Goal: Check status: Check status

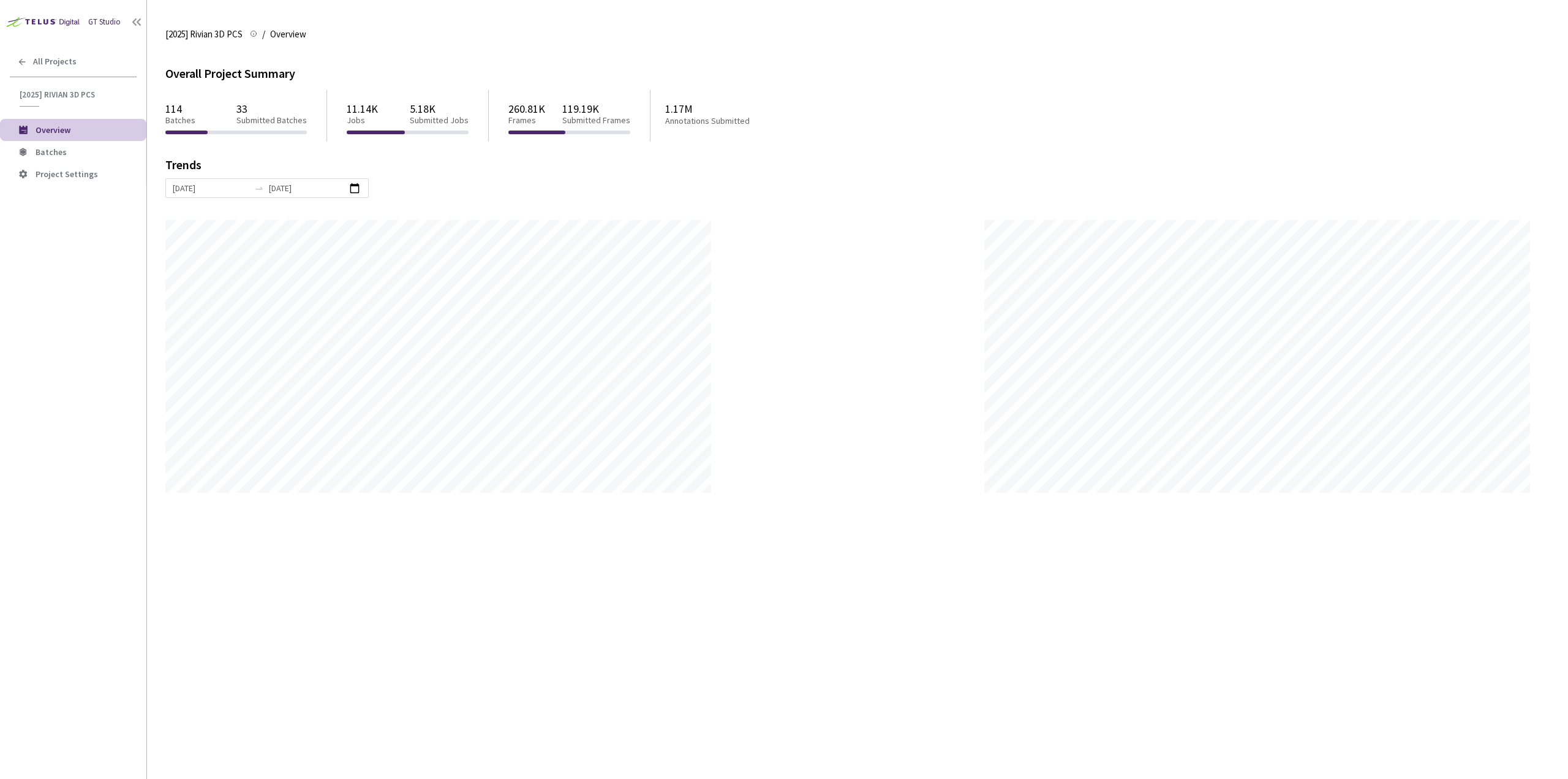
scroll to position [779, 1568]
click at [66, 92] on span "[2025] Rivian 3D PCS" at bounding box center [75, 94] width 110 height 10
click at [46, 70] on div "All Projects" at bounding box center [73, 62] width 146 height 25
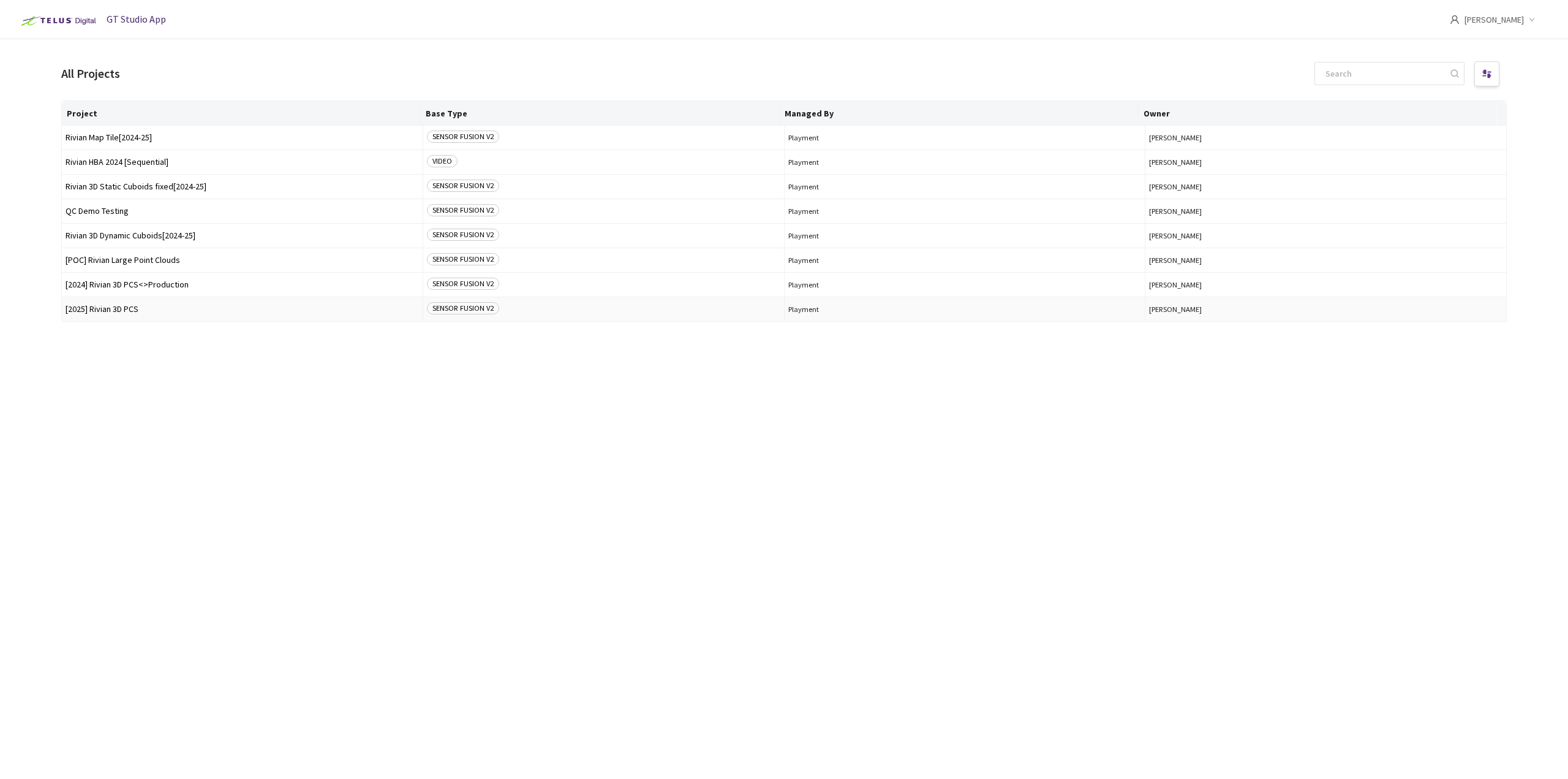
click at [165, 304] on td "[2025] Rivian 3D PCS" at bounding box center [242, 309] width 361 height 25
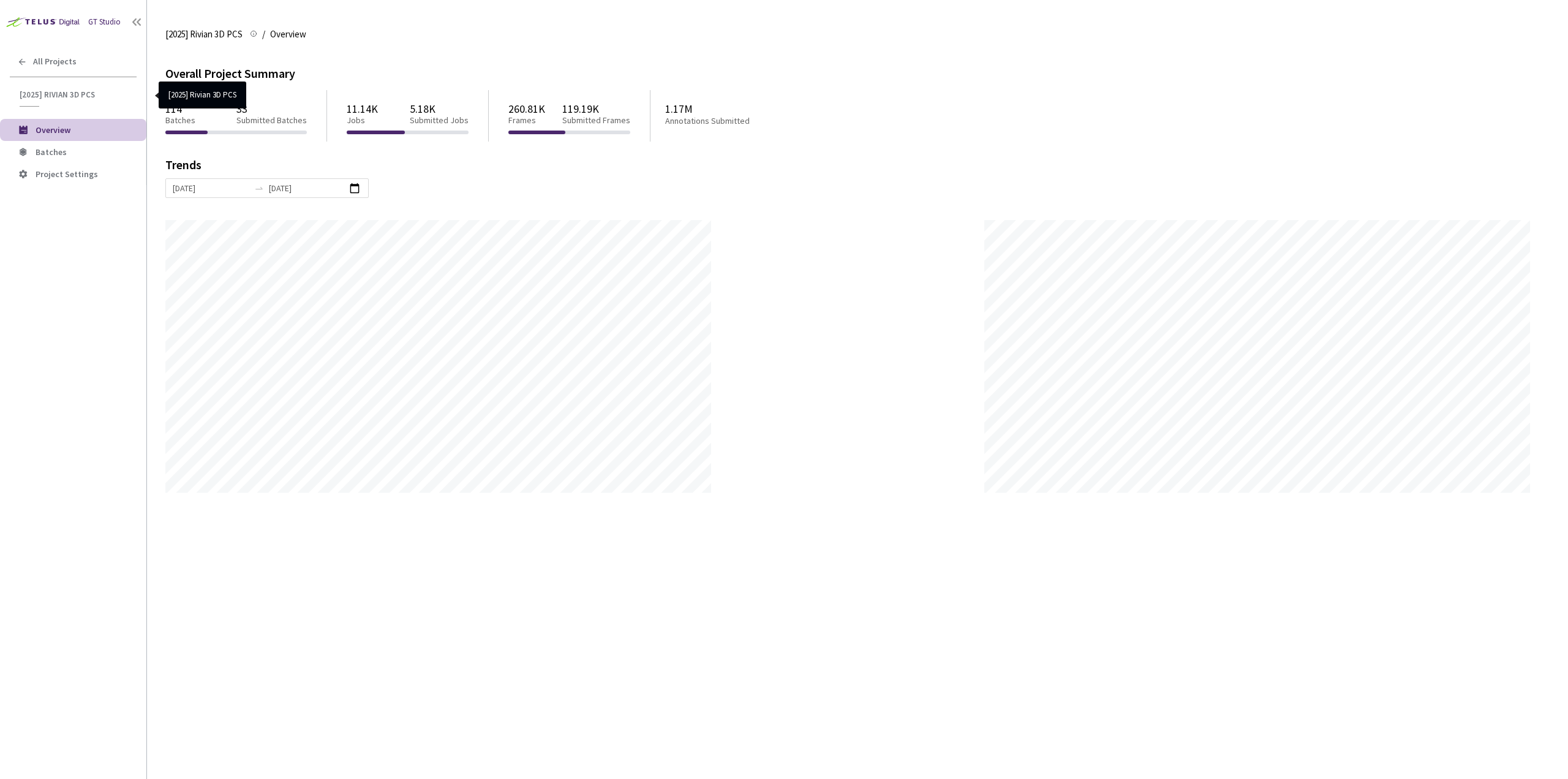
scroll to position [779, 1568]
click at [77, 151] on span "Batches" at bounding box center [85, 152] width 101 height 10
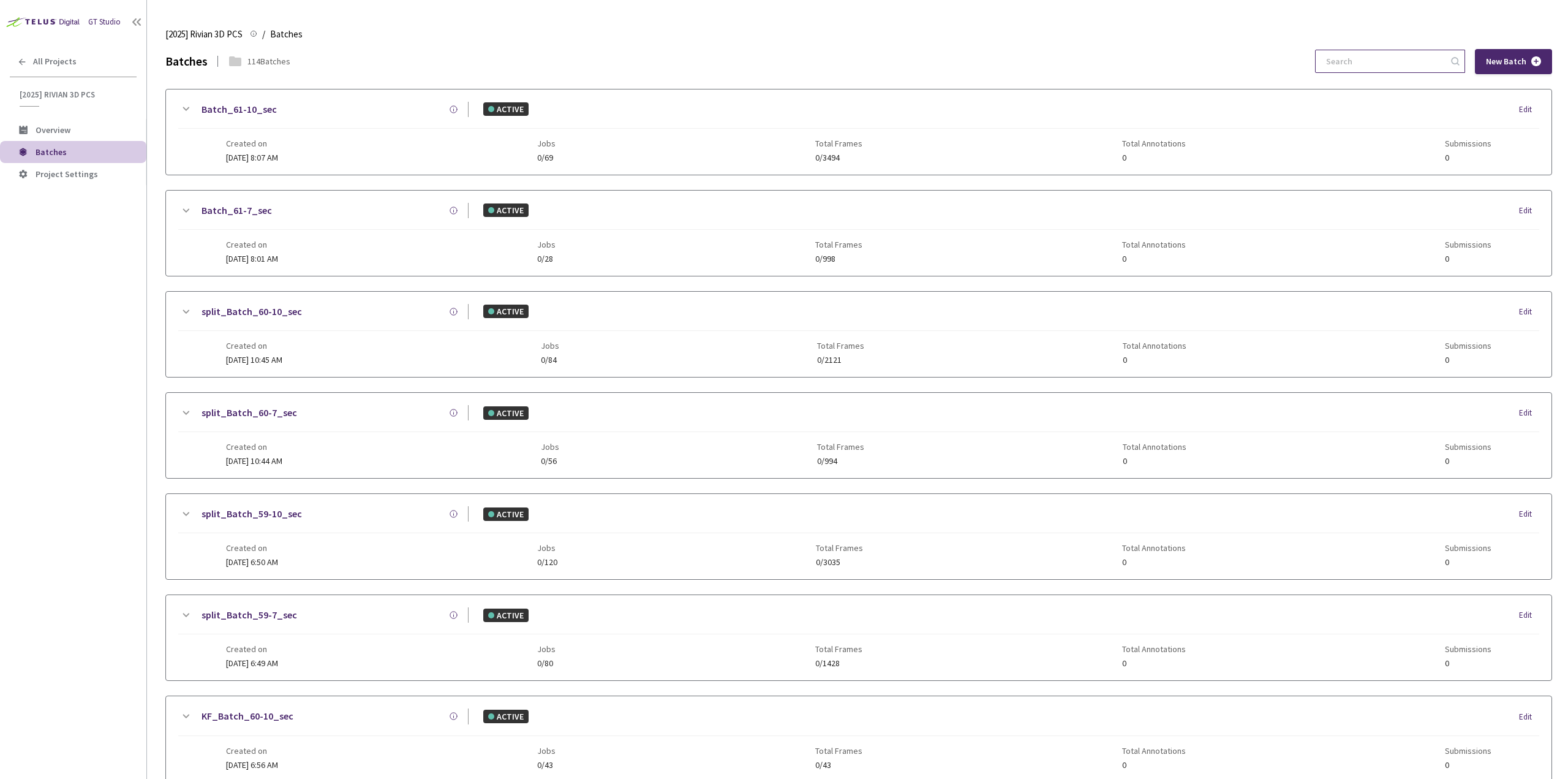
click at [1398, 57] on input at bounding box center [1384, 61] width 131 height 22
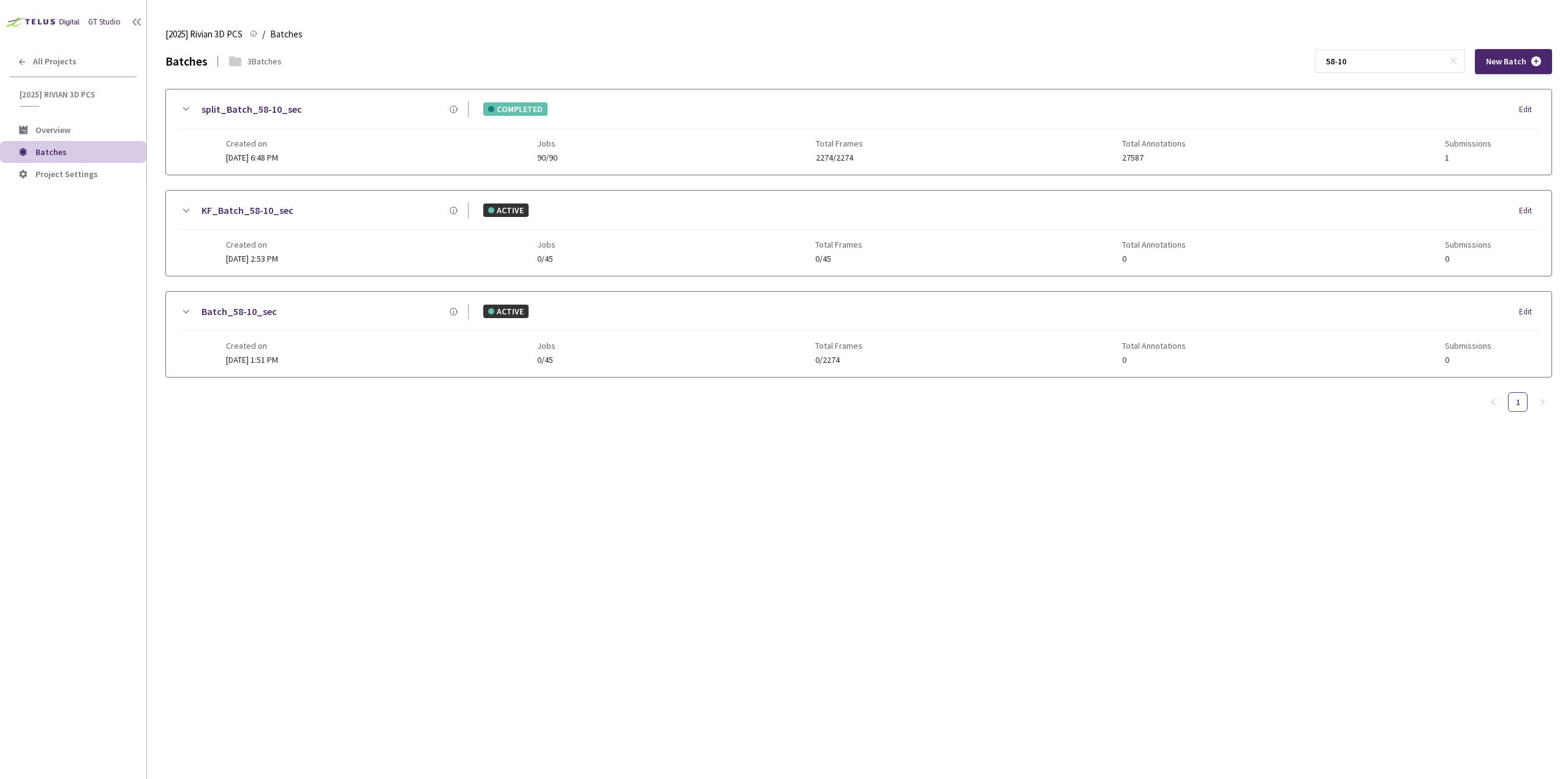
type input "58-10"
click at [187, 107] on icon at bounding box center [185, 108] width 14 height 14
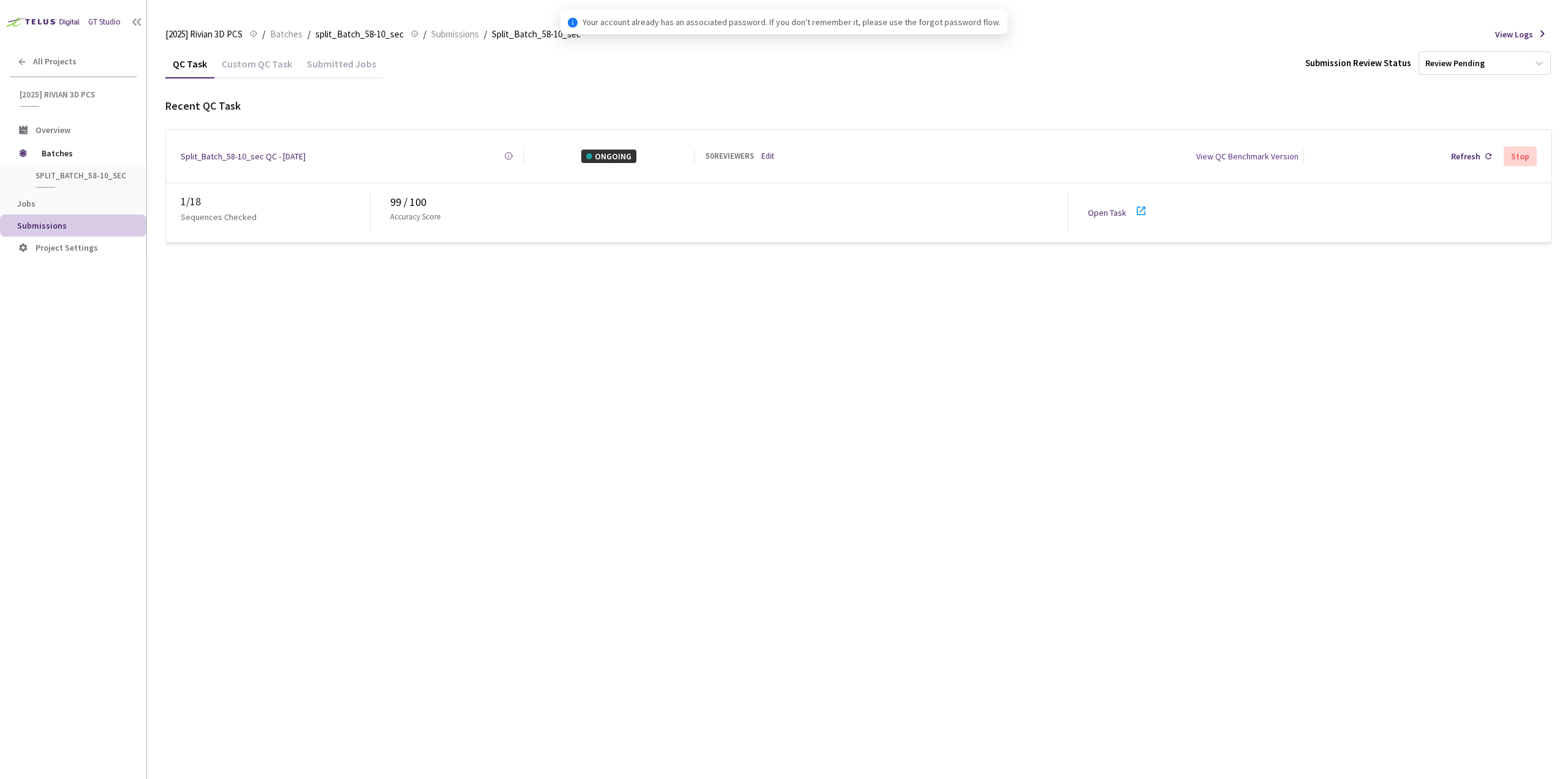
click at [283, 64] on div "Custom QC Task" at bounding box center [257, 68] width 85 height 21
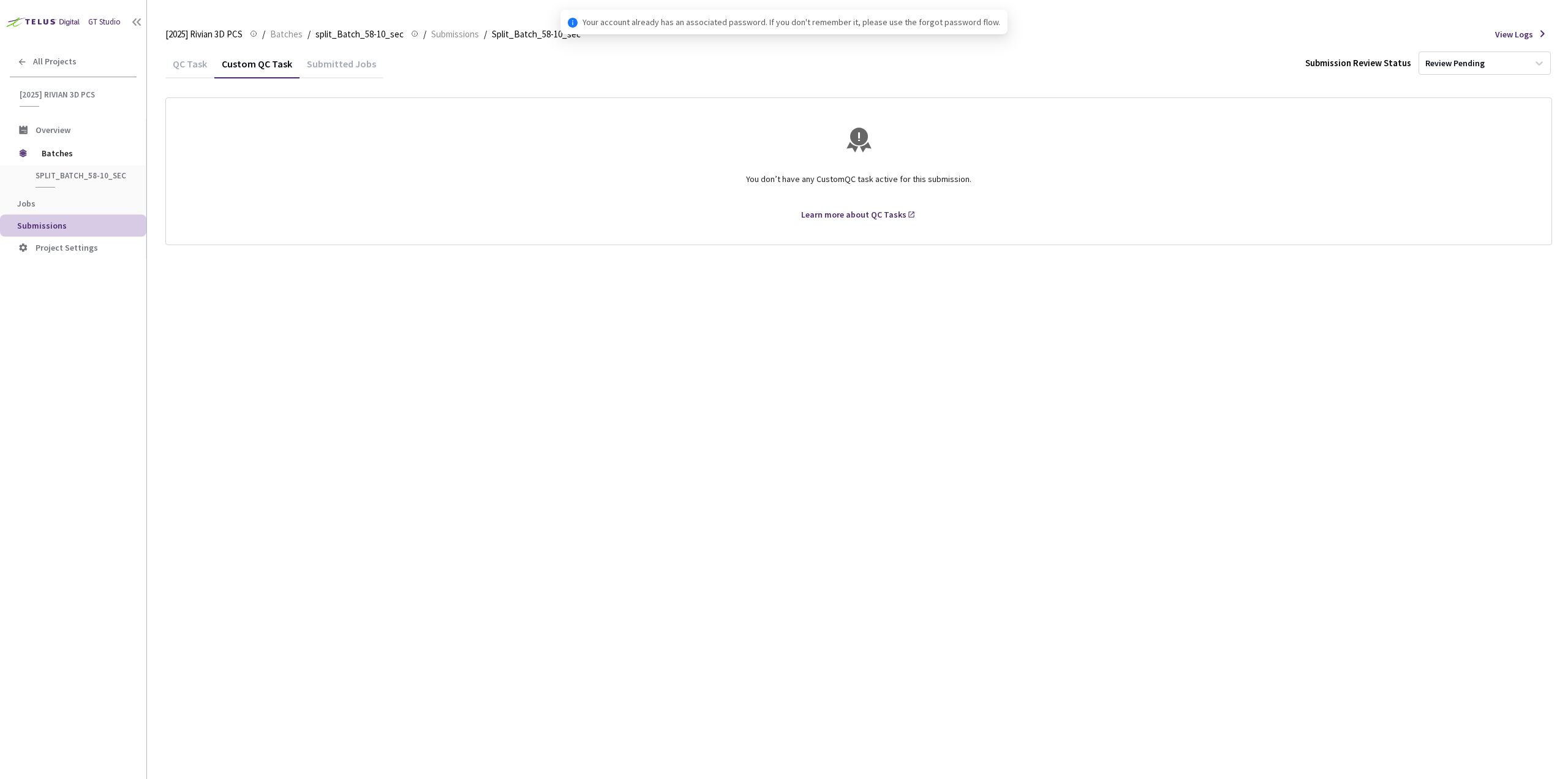
click at [205, 65] on div "QC Task" at bounding box center [190, 68] width 49 height 21
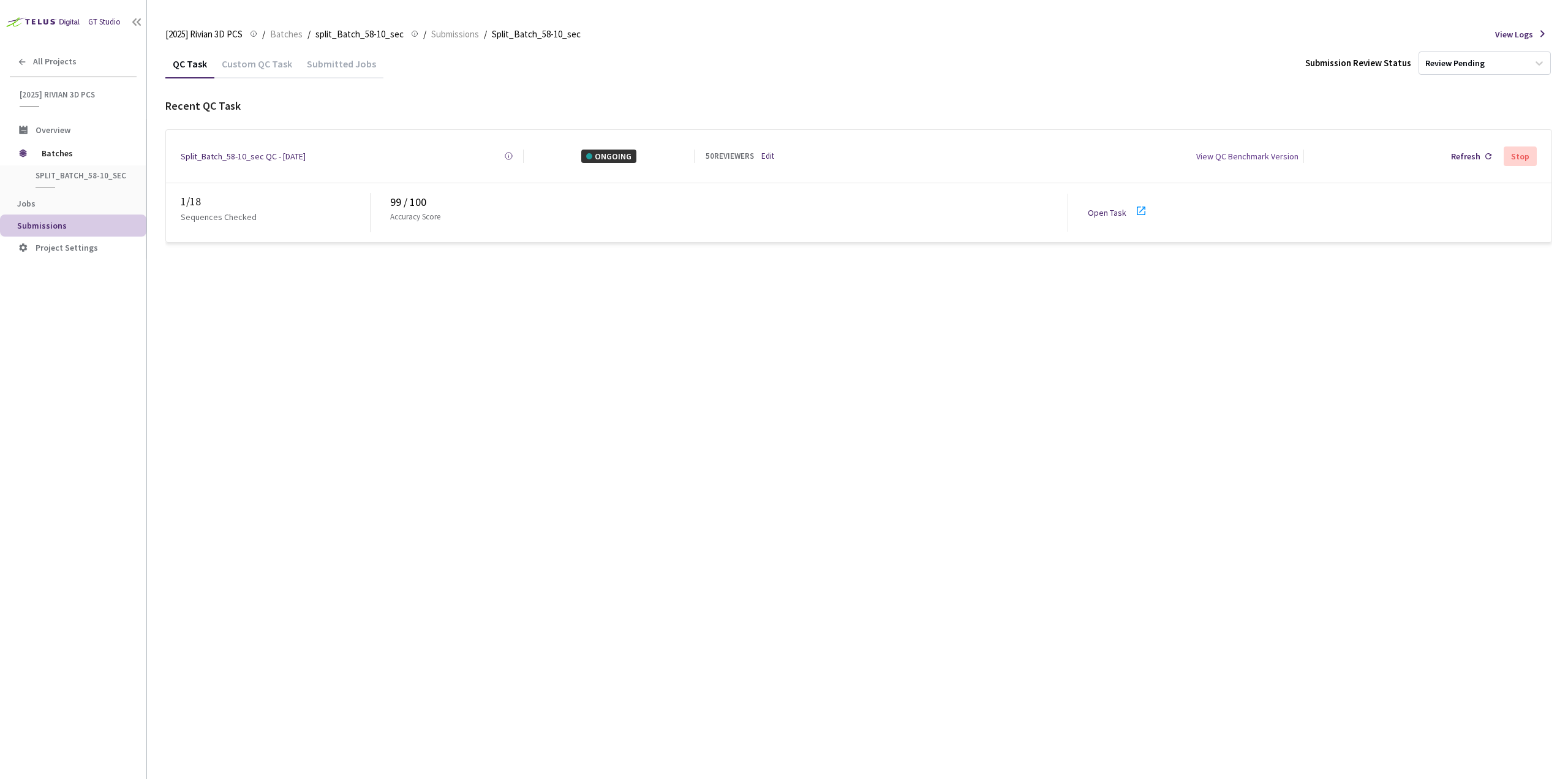
click at [1137, 207] on icon at bounding box center [1140, 210] width 14 height 14
click at [63, 152] on span "Batches" at bounding box center [83, 154] width 83 height 25
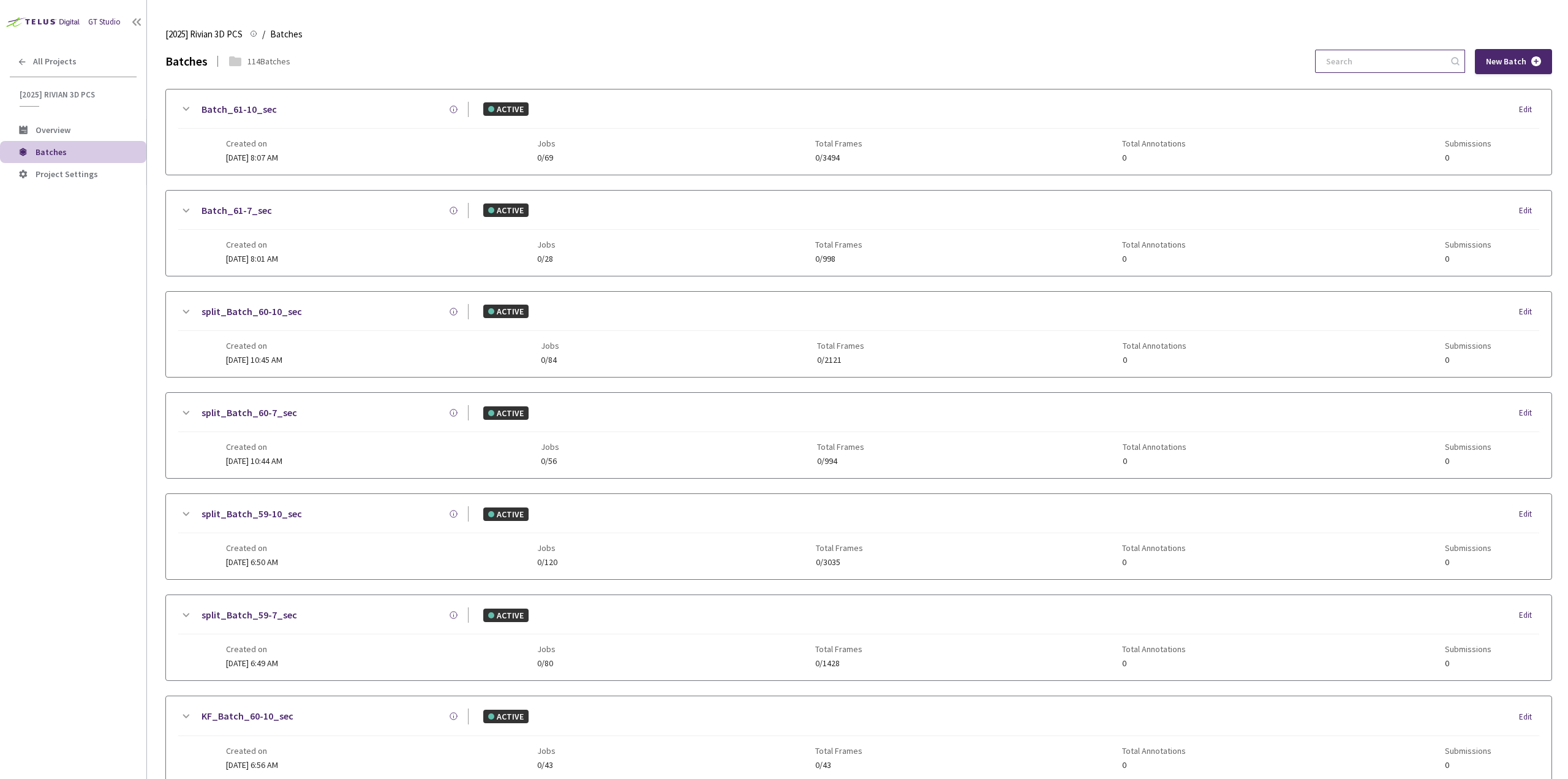
click at [1375, 61] on input at bounding box center [1384, 61] width 131 height 22
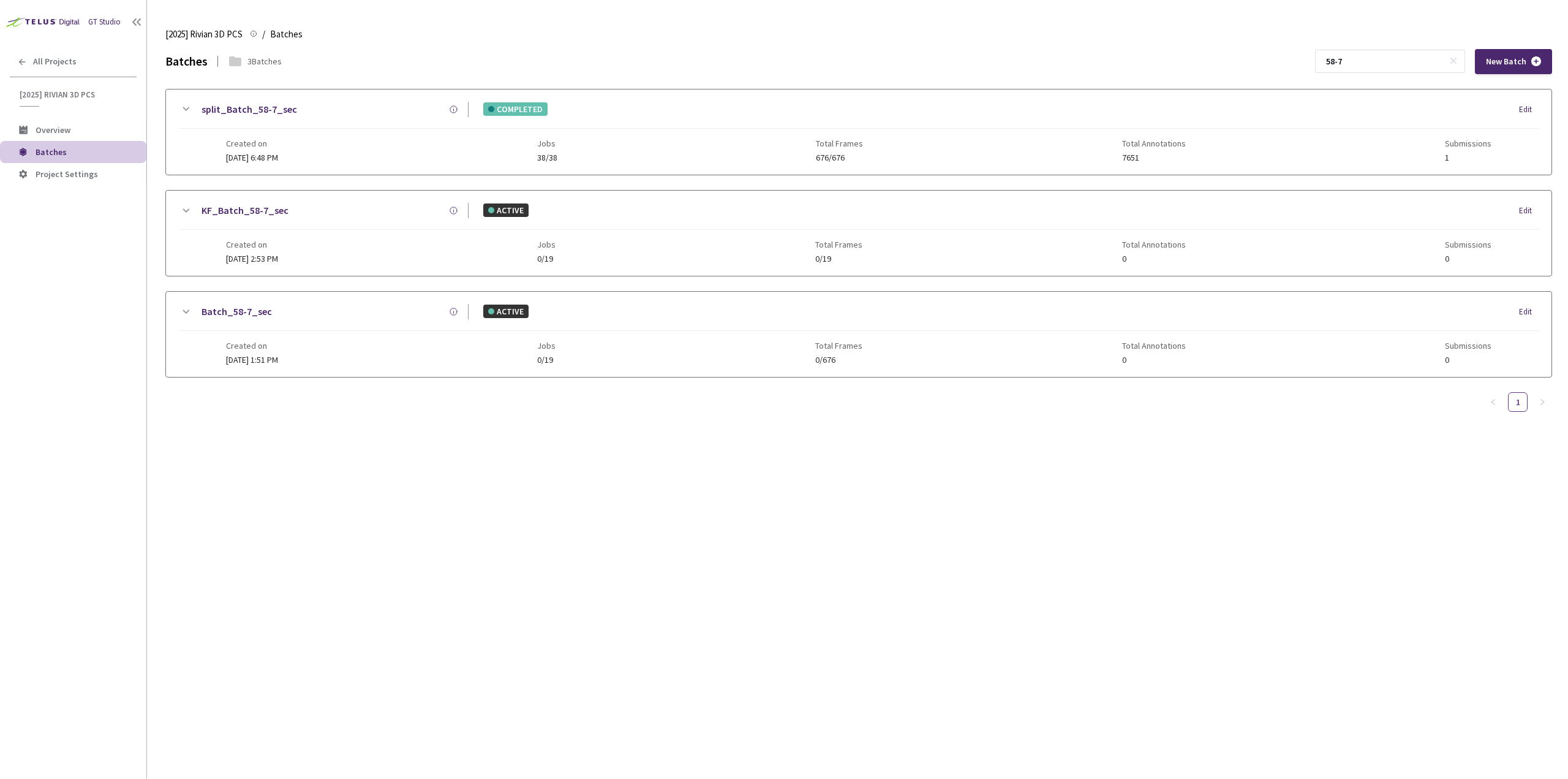
type input "58-7"
click at [188, 111] on icon at bounding box center [185, 108] width 14 height 14
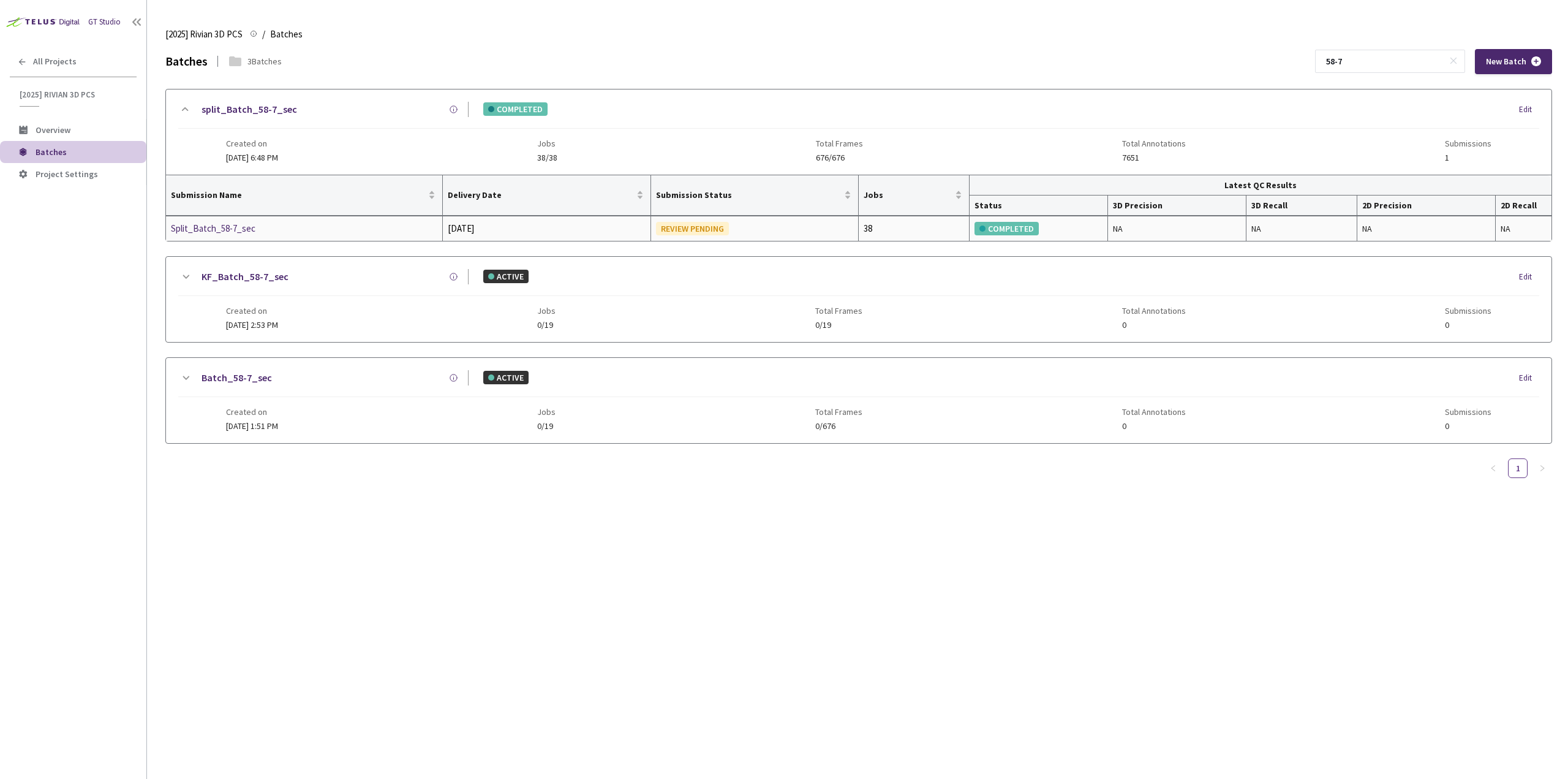
click at [236, 224] on div "Split_Batch_58-7_sec" at bounding box center [235, 228] width 130 height 14
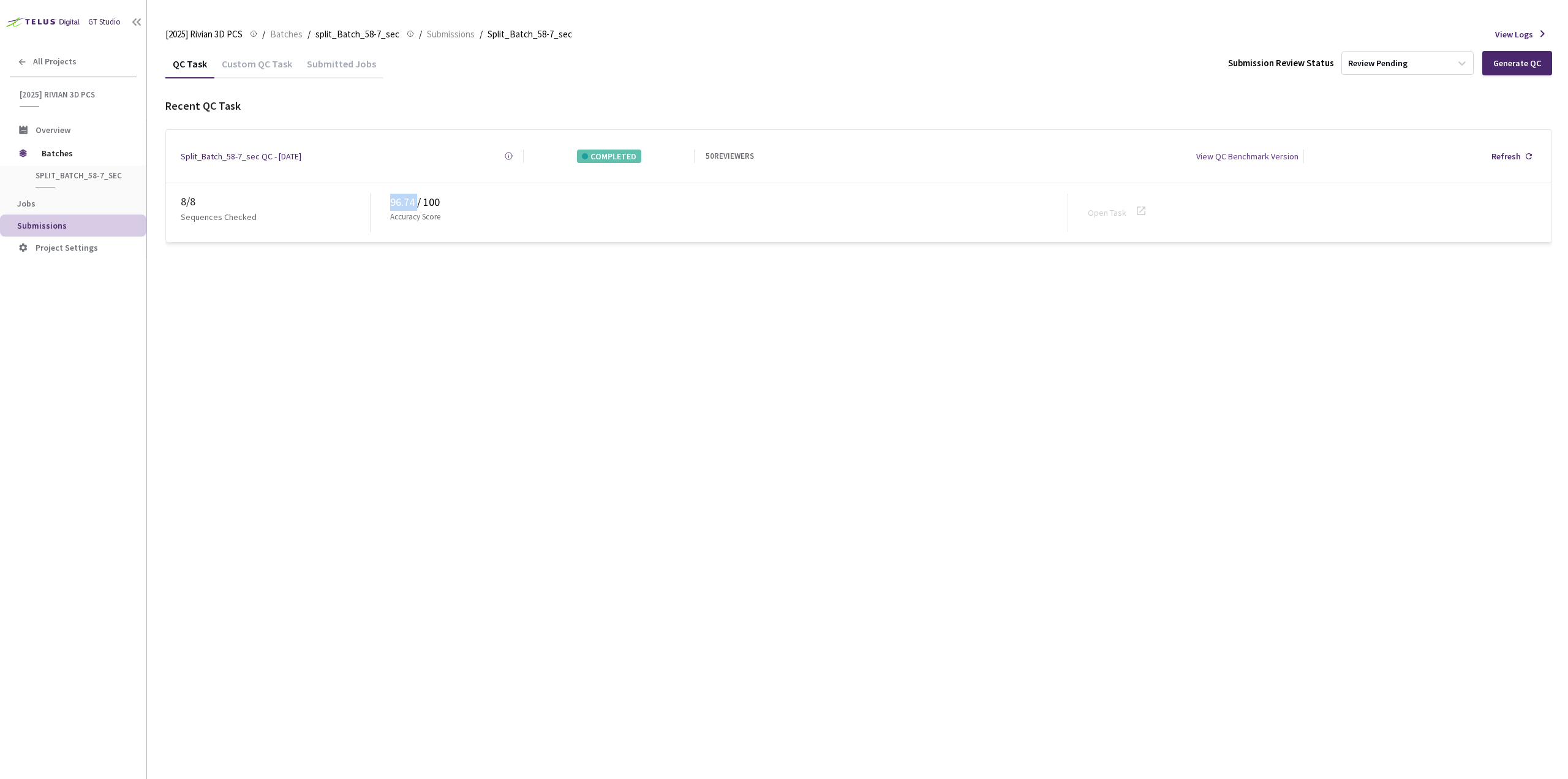
drag, startPoint x: 386, startPoint y: 197, endPoint x: 416, endPoint y: 198, distance: 30.0
click at [416, 198] on div "8 / 8 Sequences Checked 96.74 / 100 Accuracy Score Open Task" at bounding box center [858, 213] width 1386 height 59
click at [442, 211] on div "Accuracy Score" at bounding box center [729, 220] width 677 height 20
drag, startPoint x: 390, startPoint y: 212, endPoint x: 445, endPoint y: 215, distance: 55.1
click at [445, 215] on div "Accuracy Score" at bounding box center [729, 220] width 677 height 20
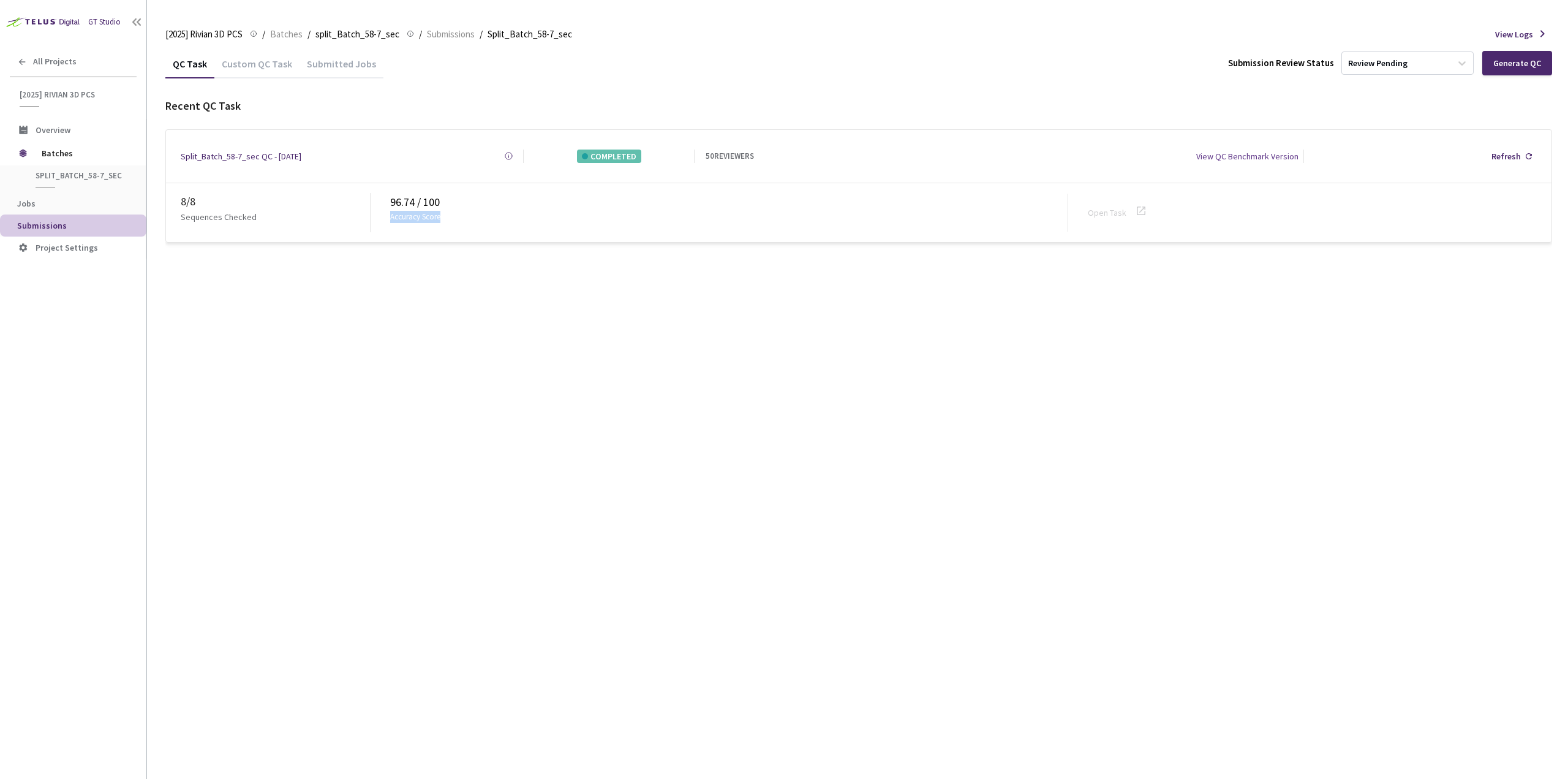
copy p "Accuracy Score"
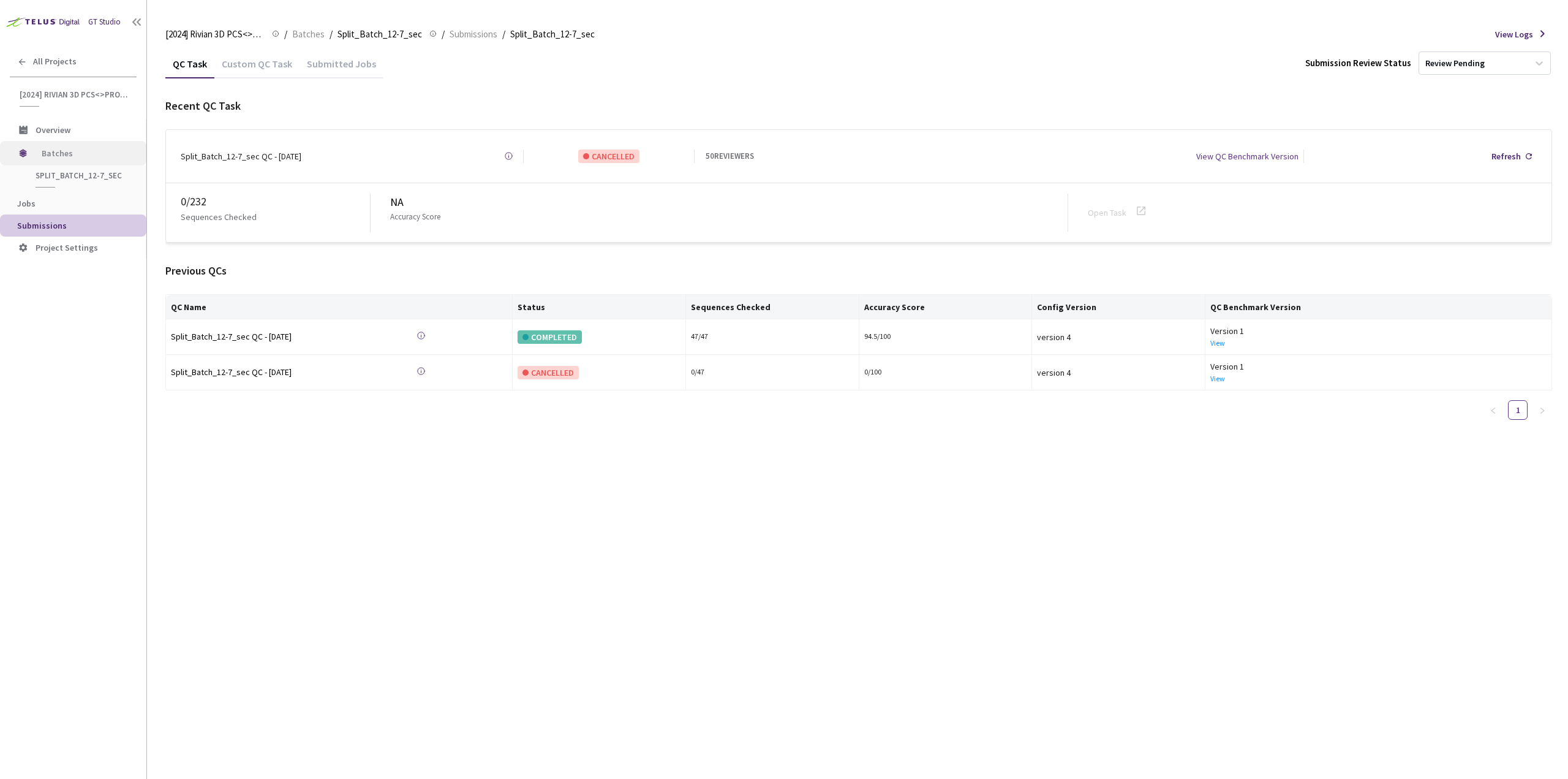
click at [87, 153] on span "Batches" at bounding box center [83, 154] width 83 height 25
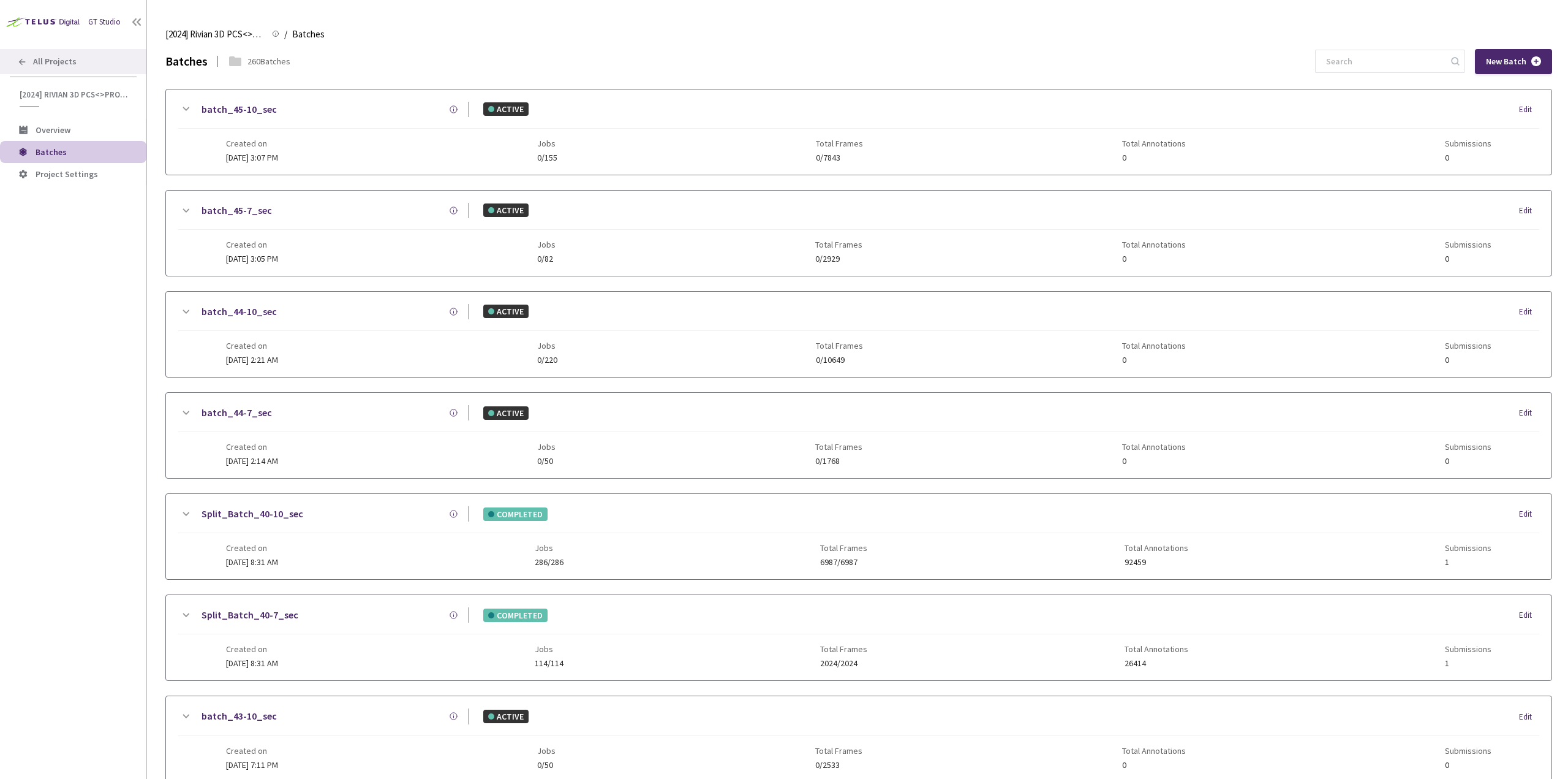
click at [37, 64] on span "All Projects" at bounding box center [55, 61] width 44 height 10
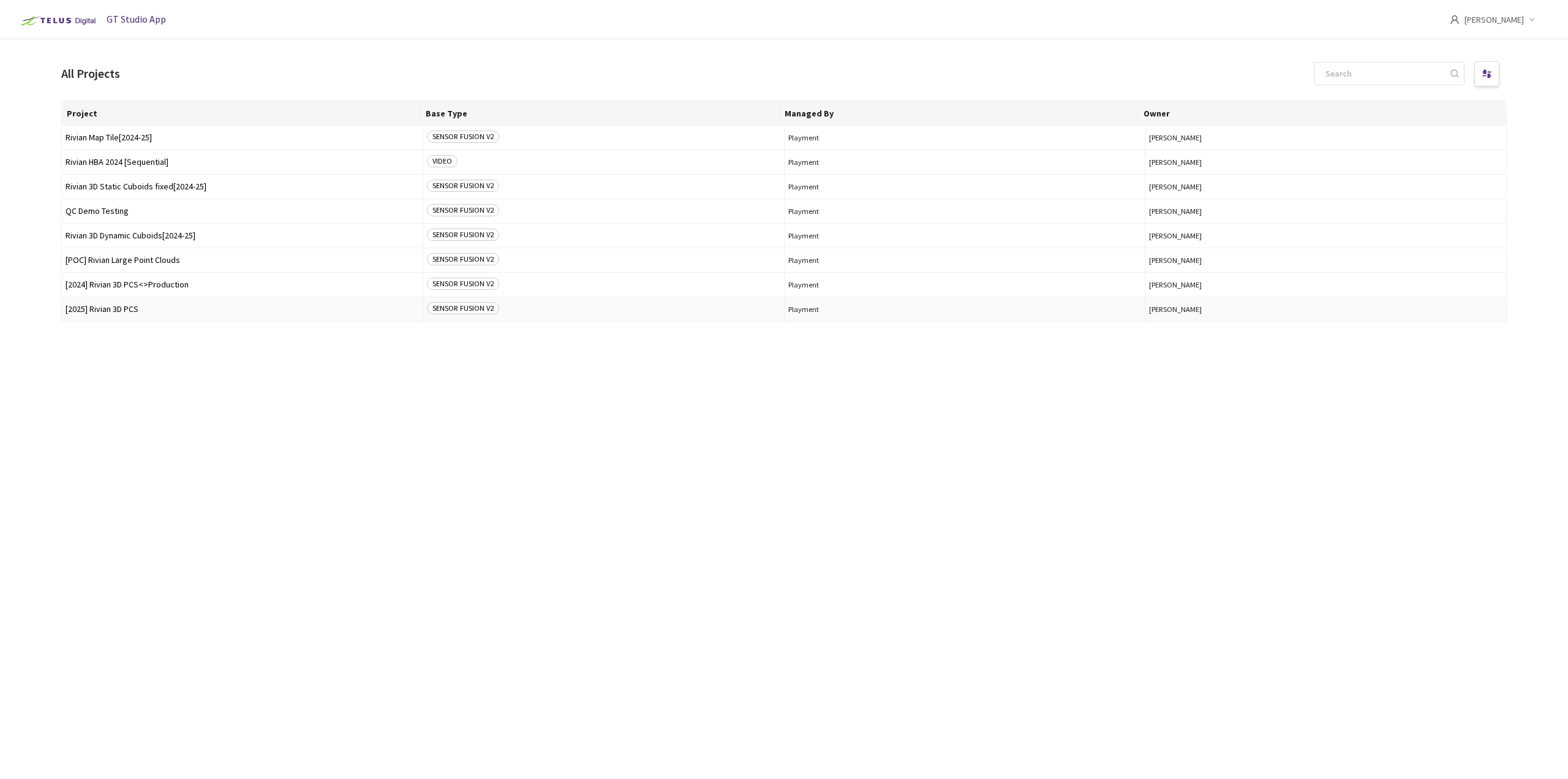
click at [129, 307] on span "[2025] Rivian 3D PCS" at bounding box center [242, 309] width 354 height 9
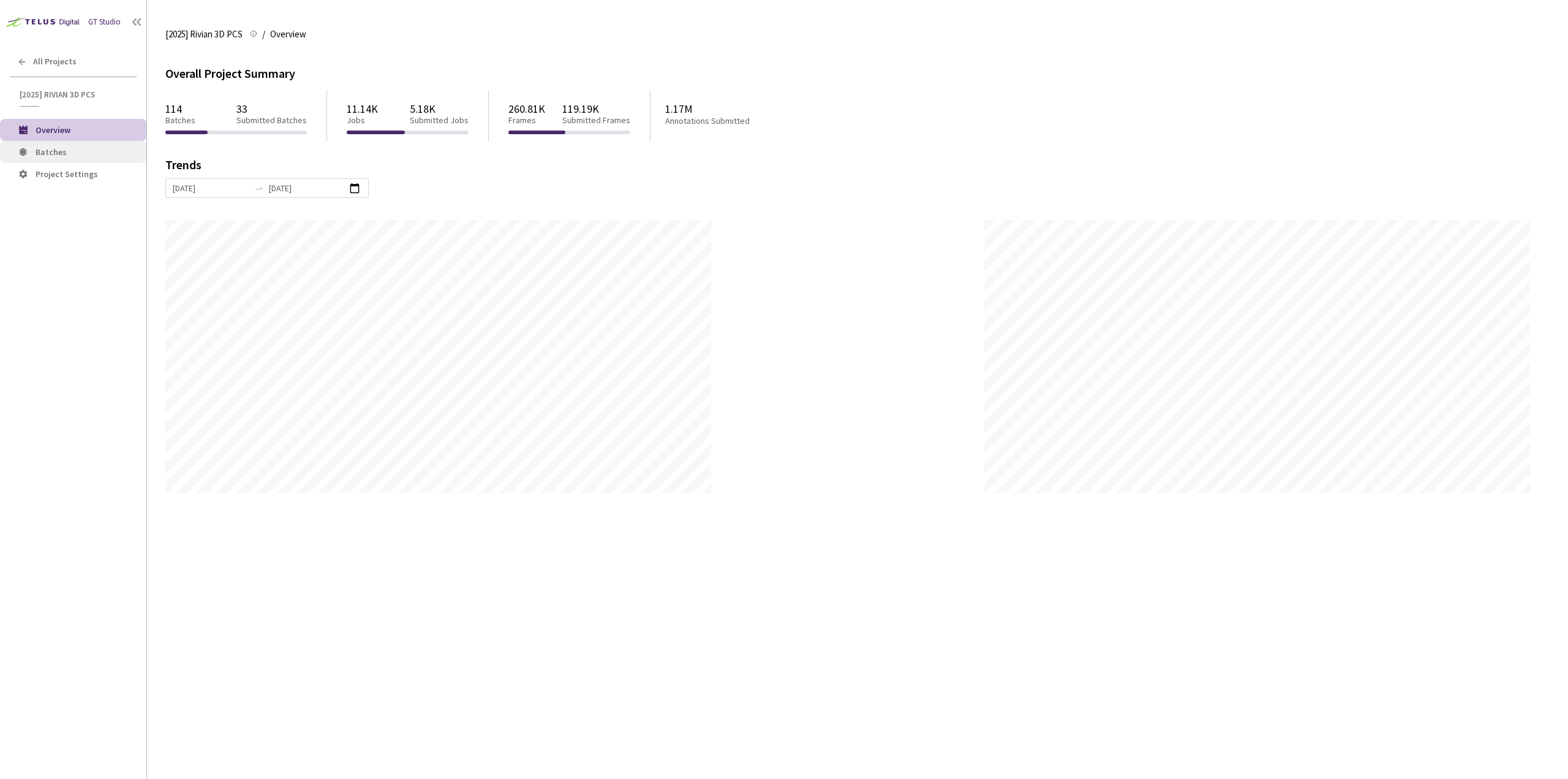
scroll to position [779, 1568]
click at [69, 153] on span "Batches" at bounding box center [85, 152] width 101 height 10
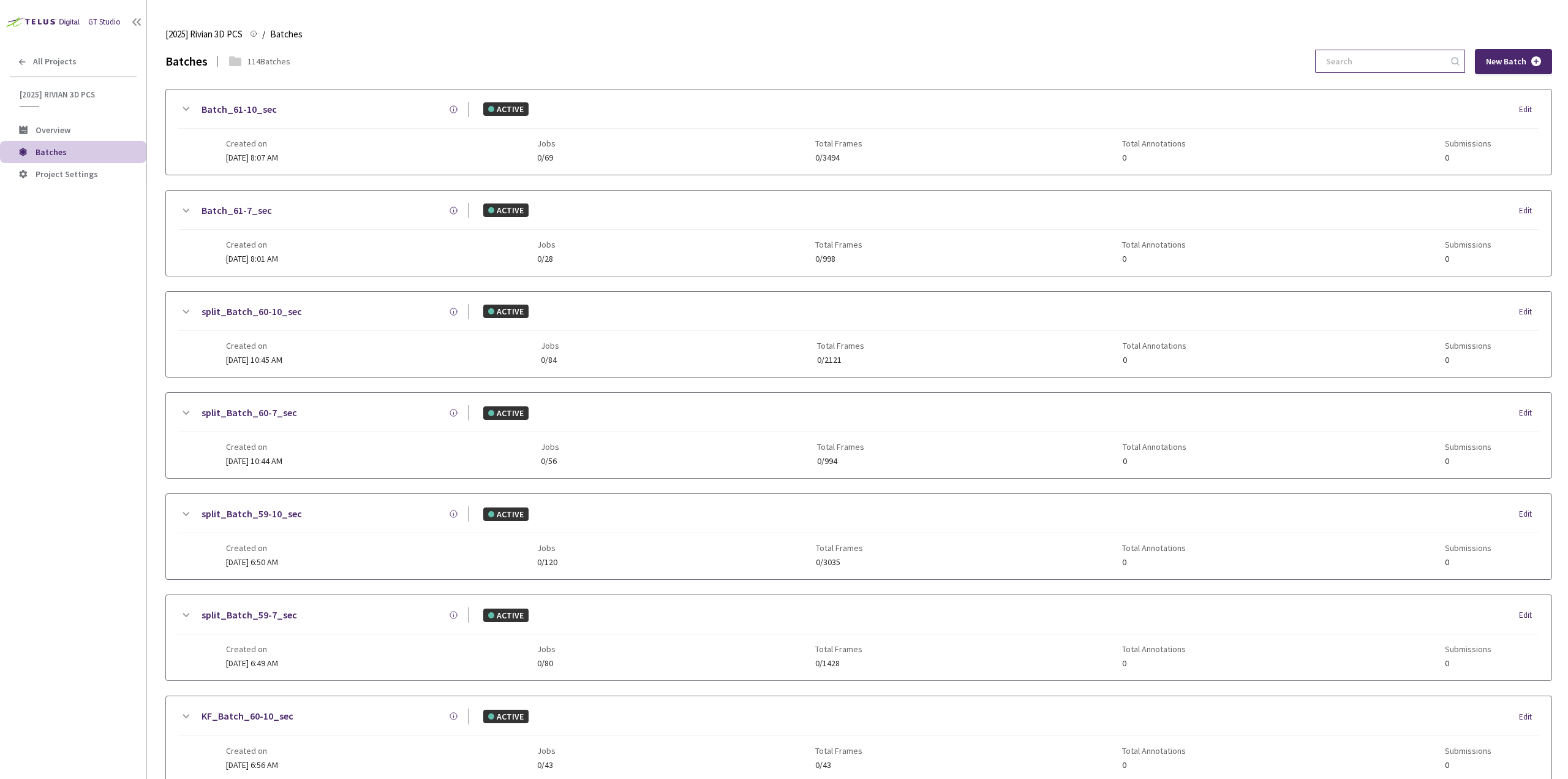
click at [1368, 59] on input at bounding box center [1384, 61] width 131 height 22
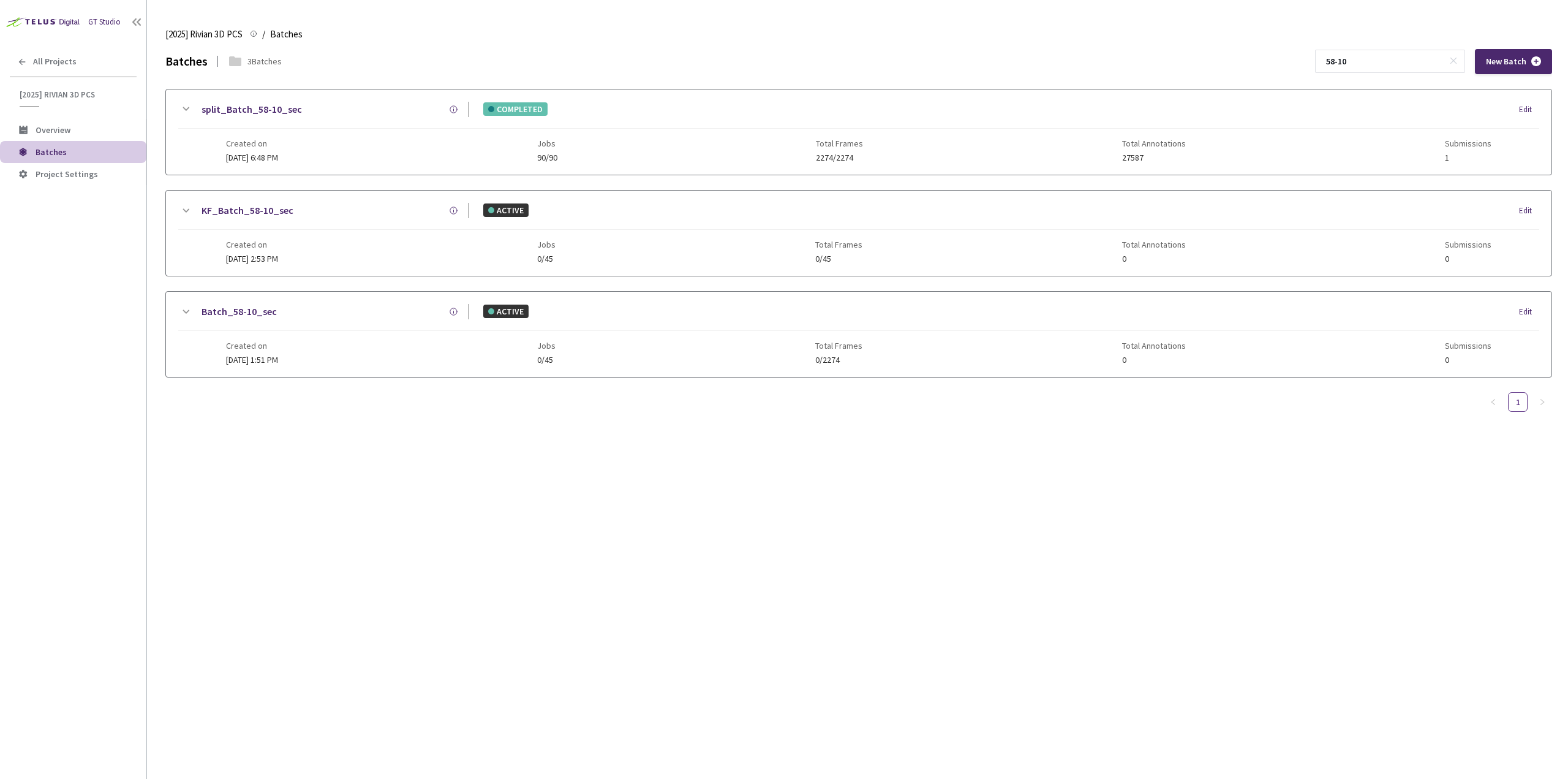
type input "58-10"
click at [182, 113] on icon at bounding box center [185, 108] width 14 height 14
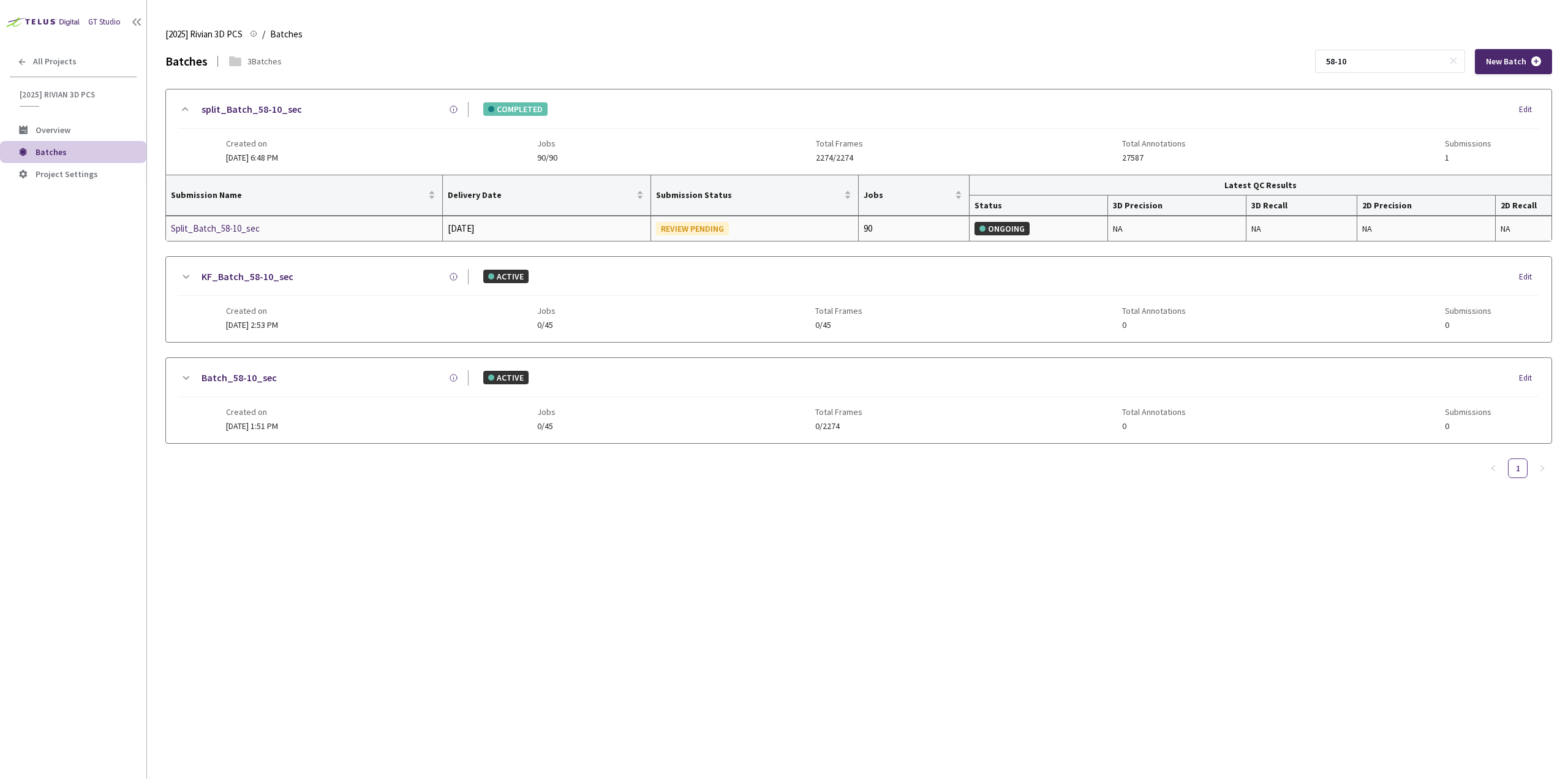
click at [248, 225] on div "Split_Batch_58-10_sec" at bounding box center [235, 228] width 130 height 14
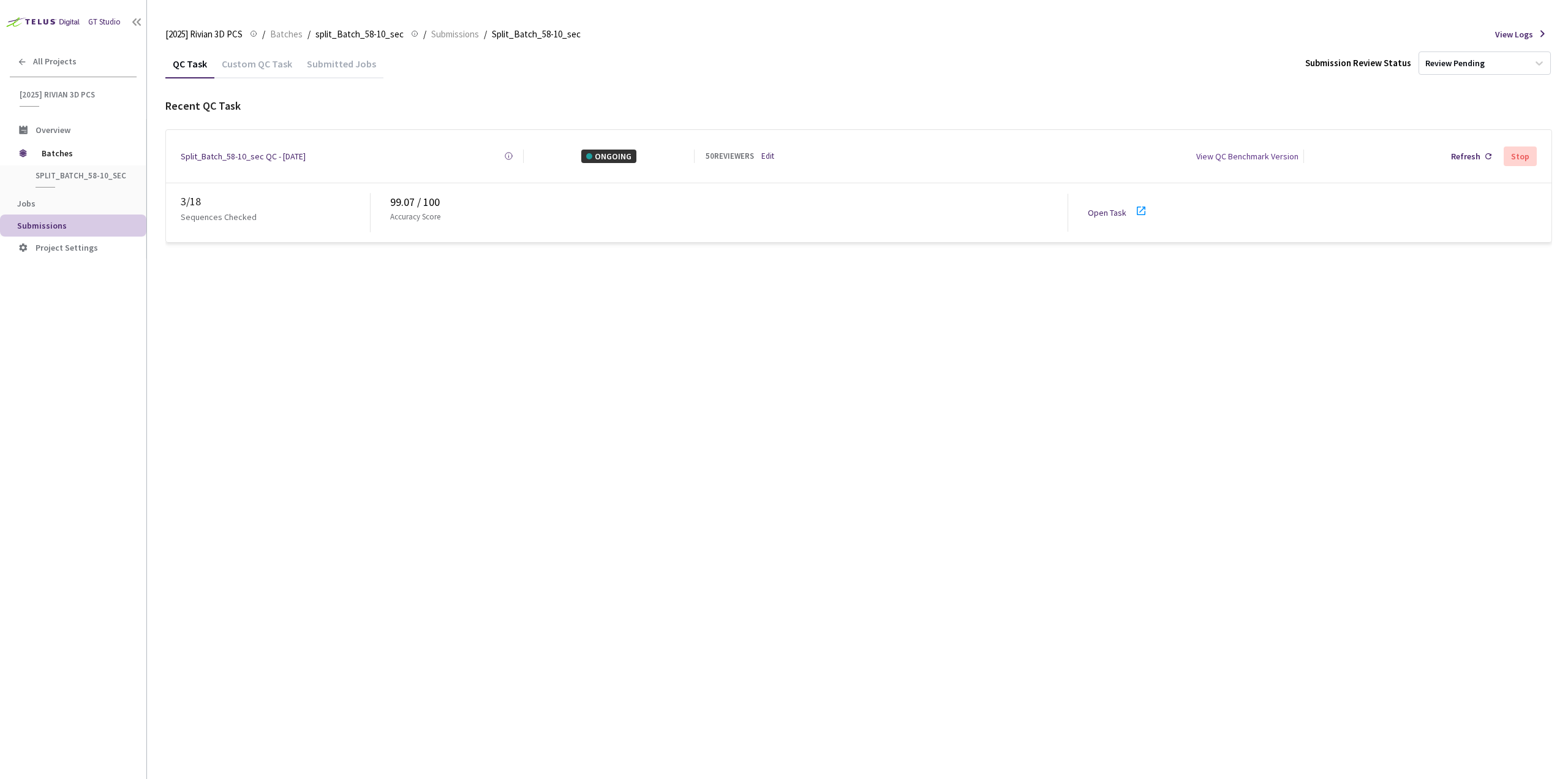
click at [1139, 205] on icon at bounding box center [1140, 210] width 14 height 14
